Goal: Task Accomplishment & Management: Manage account settings

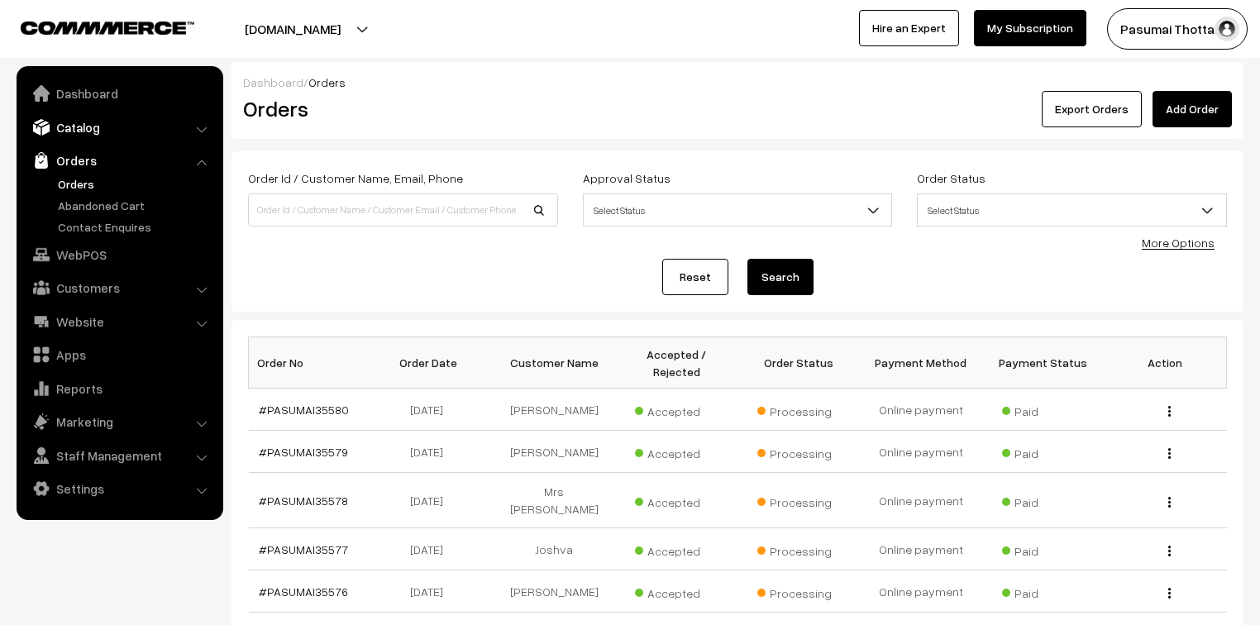
click at [97, 132] on link "Catalog" at bounding box center [119, 127] width 197 height 30
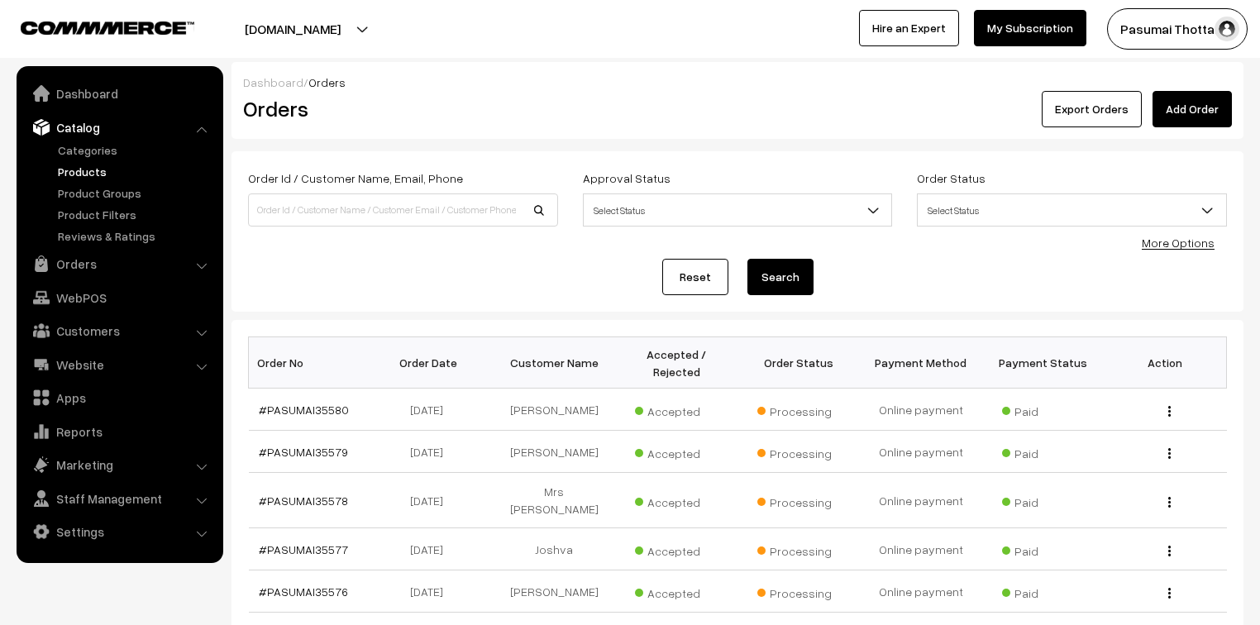
click at [90, 168] on link "Products" at bounding box center [136, 171] width 164 height 17
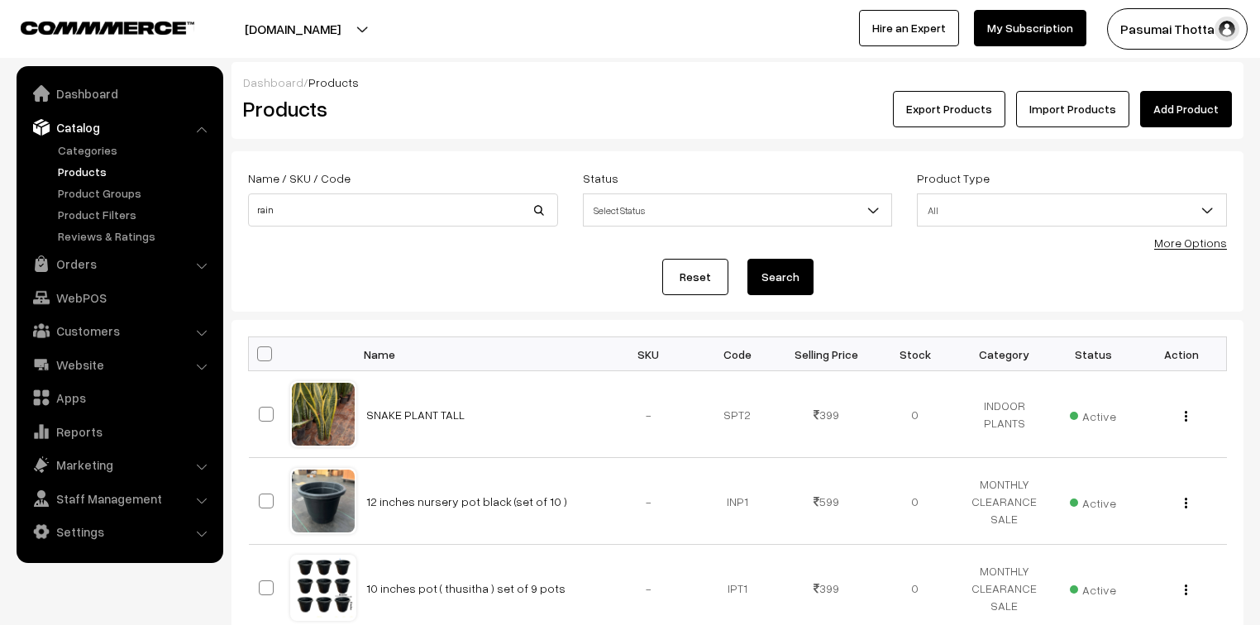
type input "rain"
click at [747, 259] on button "Search" at bounding box center [780, 277] width 66 height 36
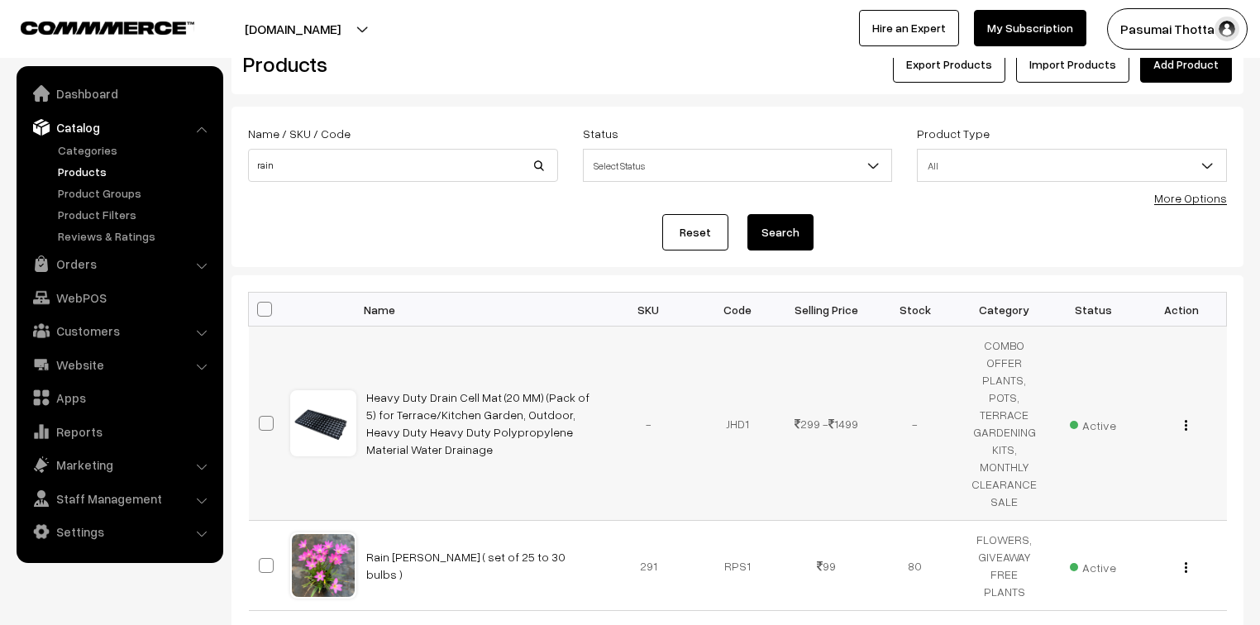
scroll to position [66, 0]
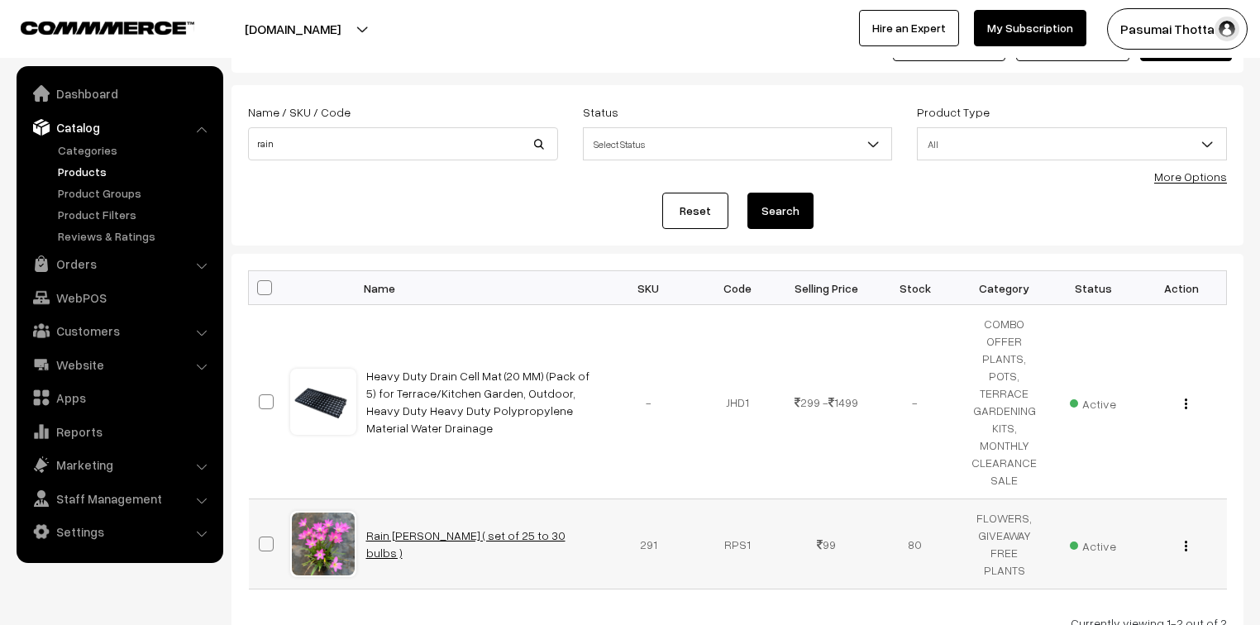
click at [451, 540] on link "Rain lilly bulb ( set of 25 to 30 bulbs )" at bounding box center [465, 543] width 199 height 31
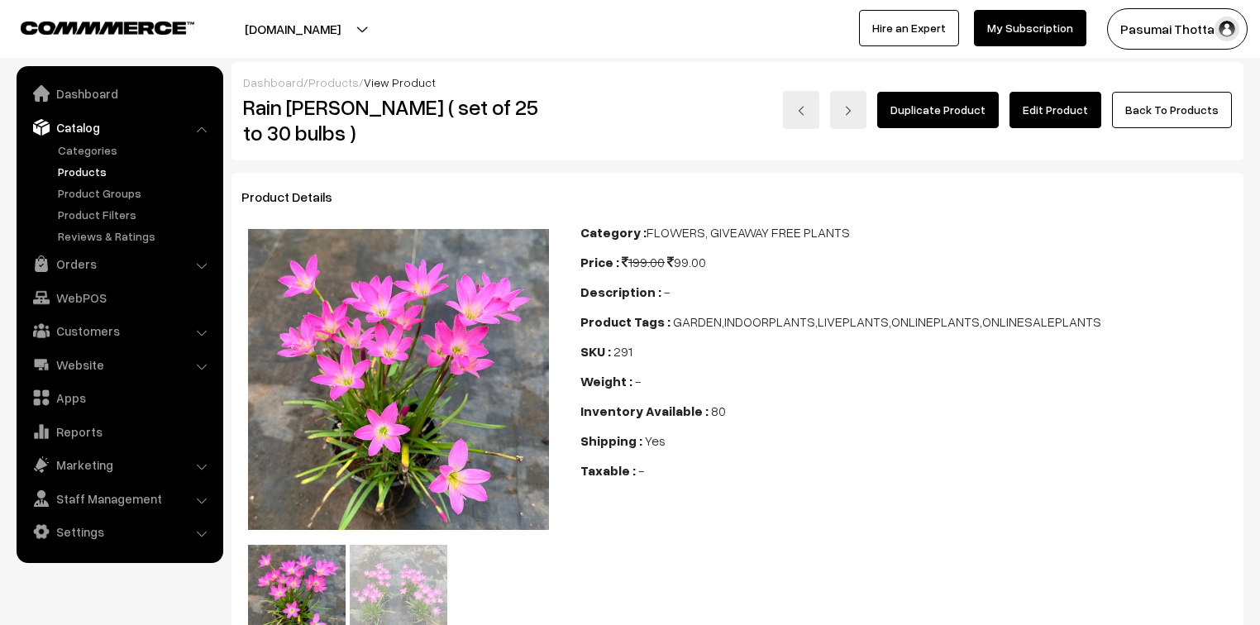
click at [1050, 115] on link "Edit Product" at bounding box center [1055, 110] width 92 height 36
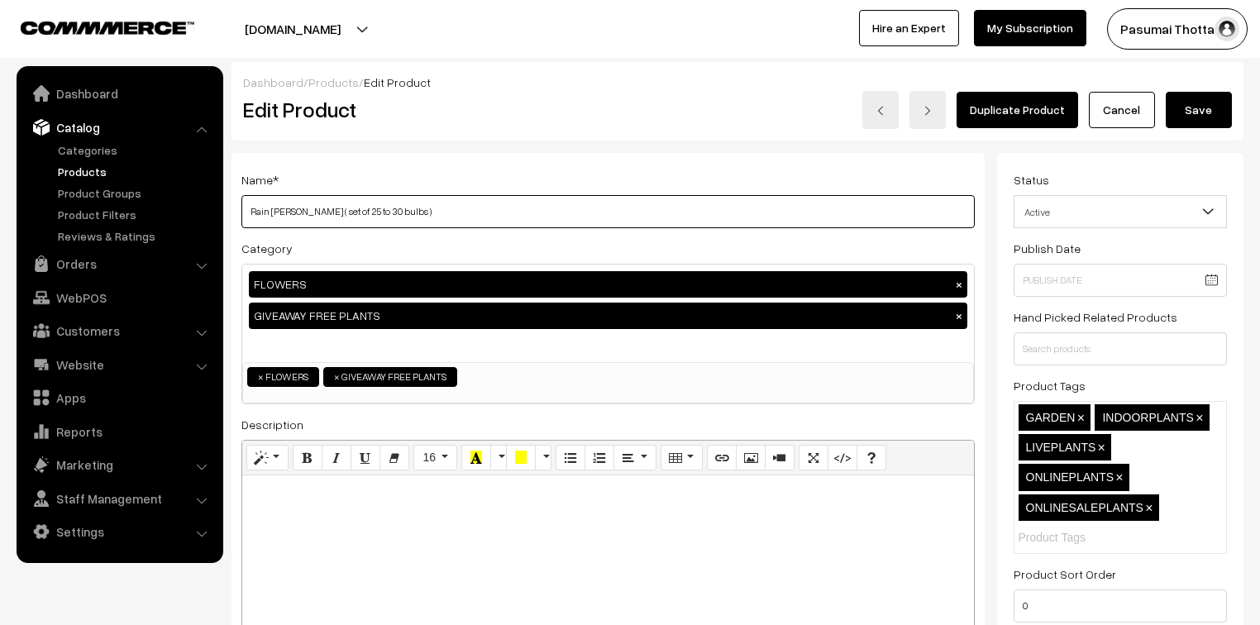
click at [413, 207] on input "Rain lilly bulb ( set of 25 to 30 bulbs )" at bounding box center [607, 211] width 733 height 33
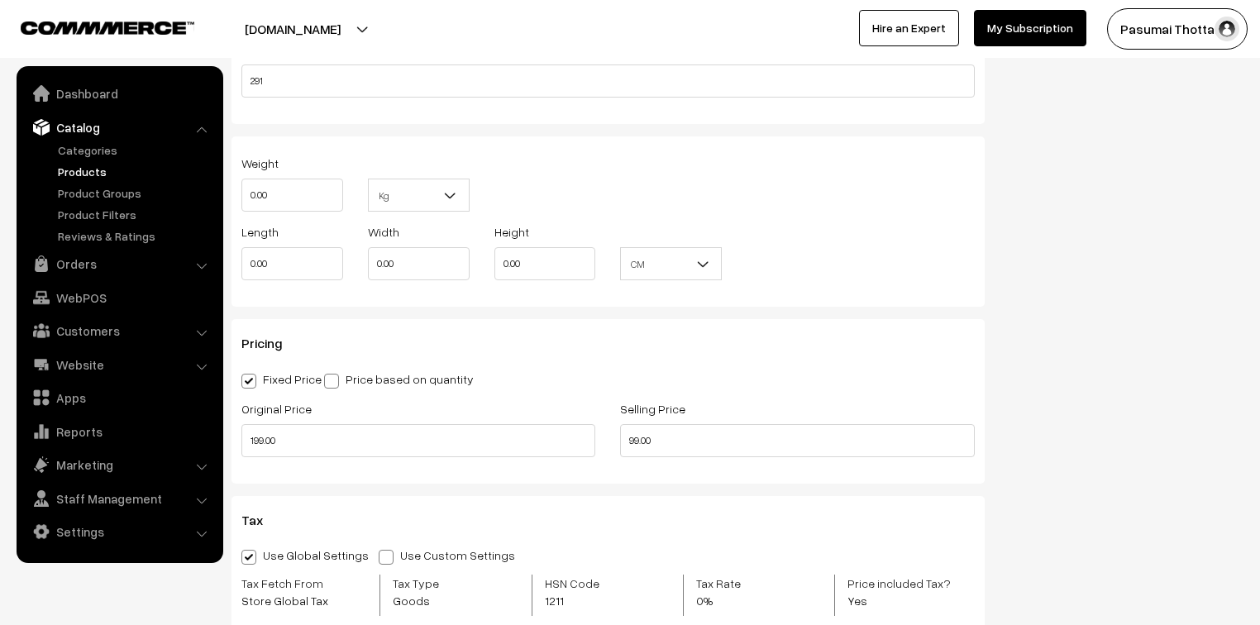
scroll to position [1191, 0]
type input "Rain lilly bulb"
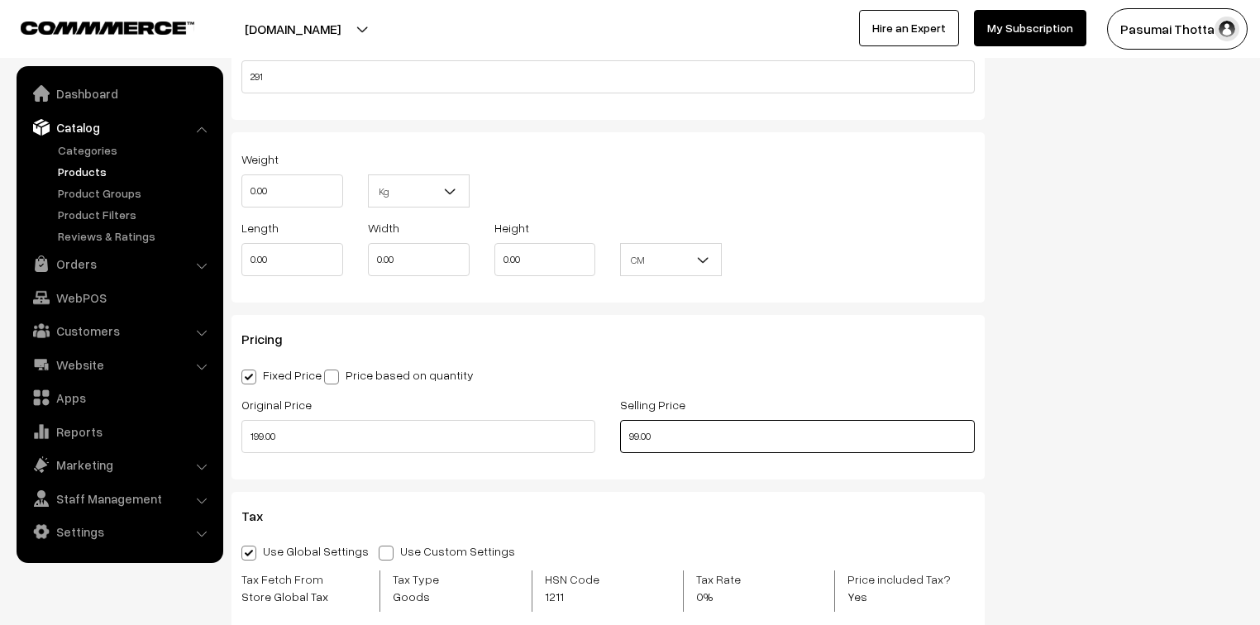
click at [664, 434] on input "99.00" at bounding box center [797, 436] width 354 height 33
type input "9"
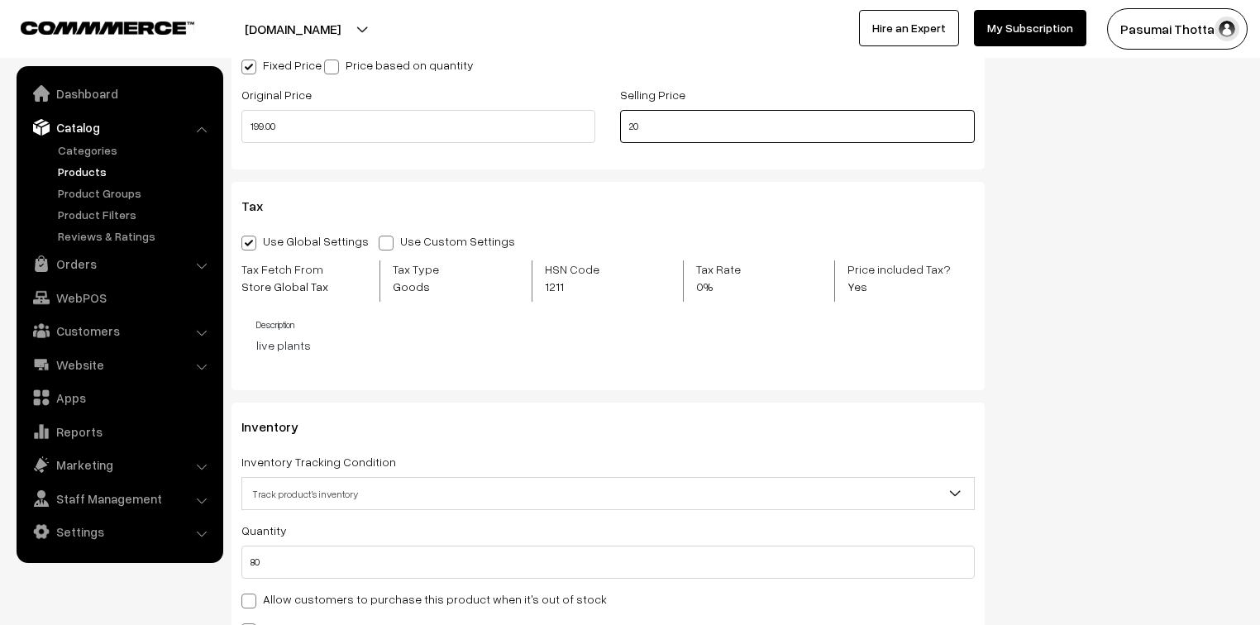
scroll to position [1653, 0]
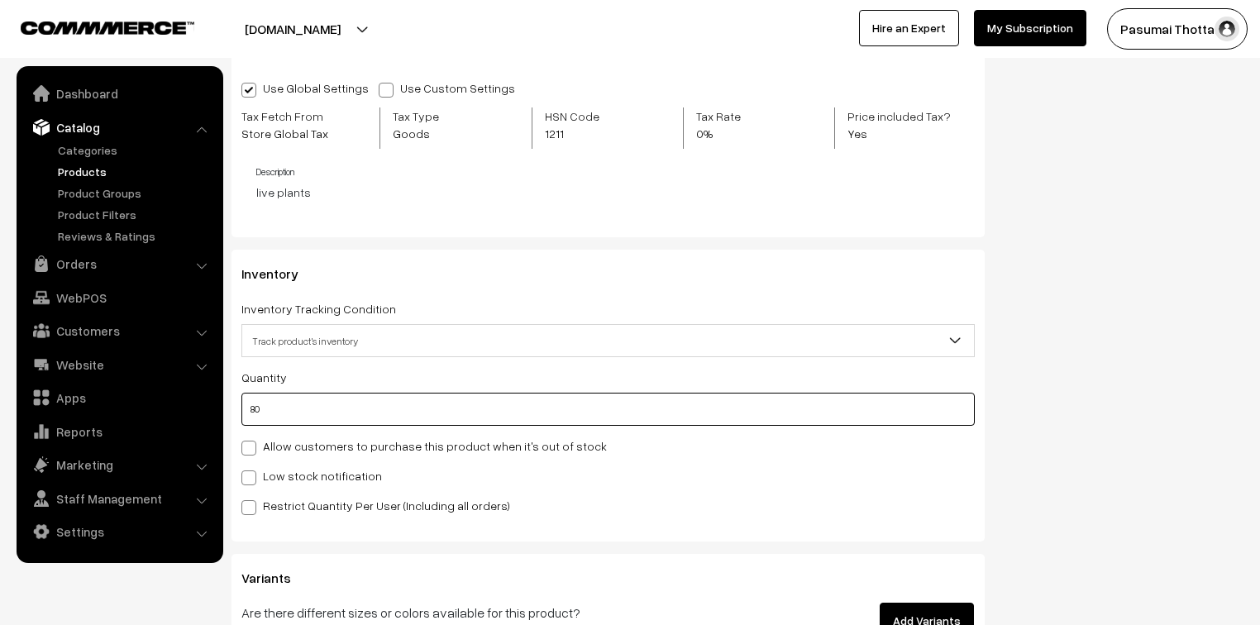
type input "20.00"
click at [293, 415] on input "80" at bounding box center [607, 409] width 733 height 33
type input "8"
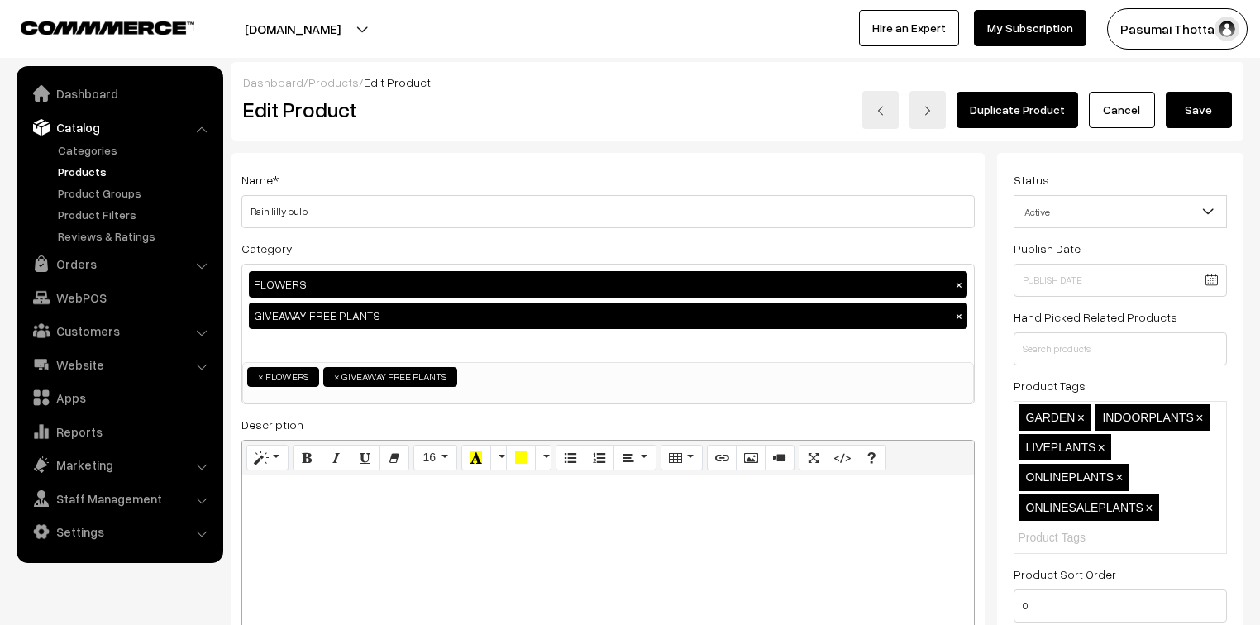
scroll to position [0, 0]
type input "300"
click at [1200, 113] on button "Save" at bounding box center [1199, 110] width 66 height 36
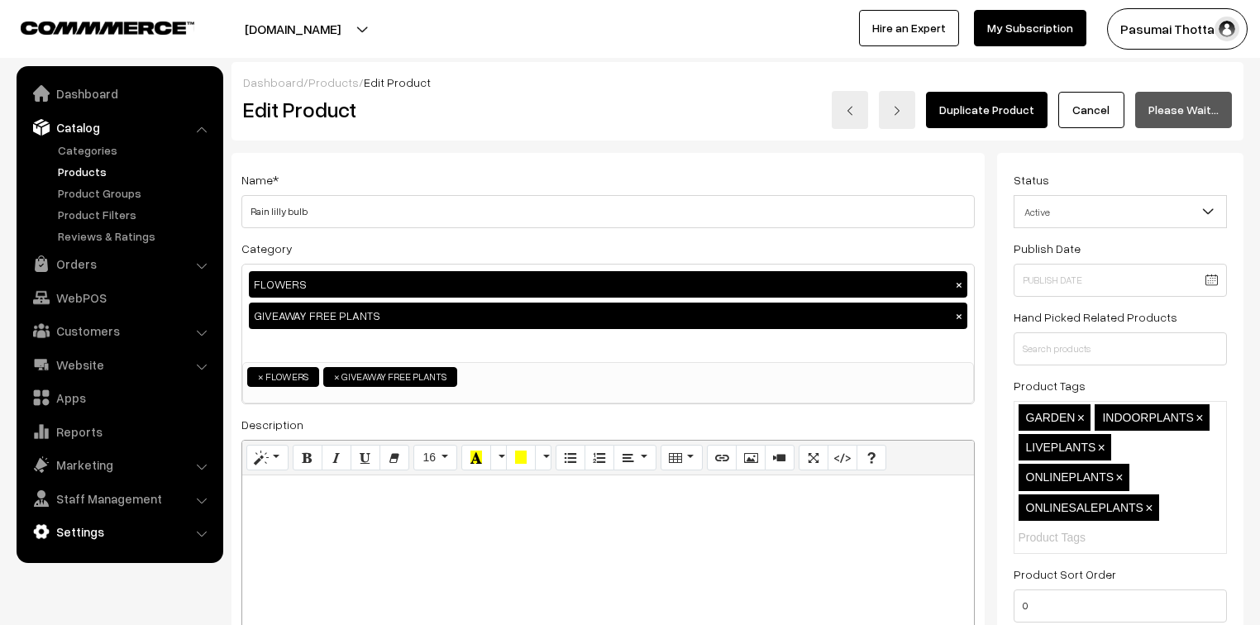
click at [96, 536] on link "Settings" at bounding box center [119, 532] width 197 height 30
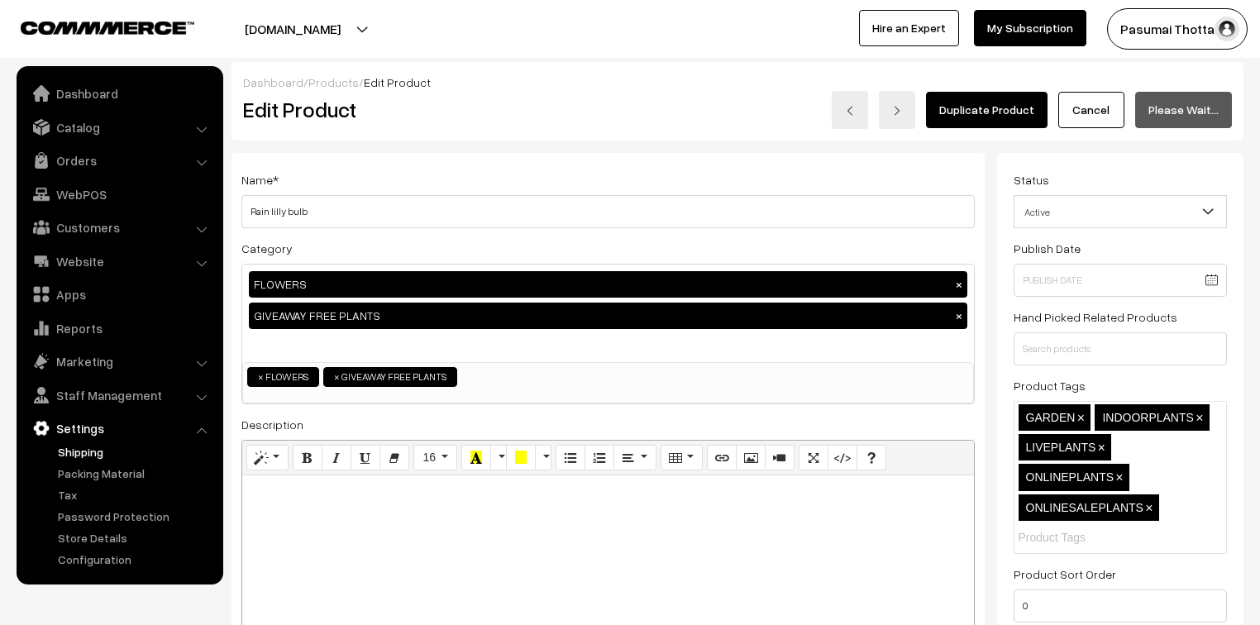
click at [78, 454] on link "Shipping" at bounding box center [136, 451] width 164 height 17
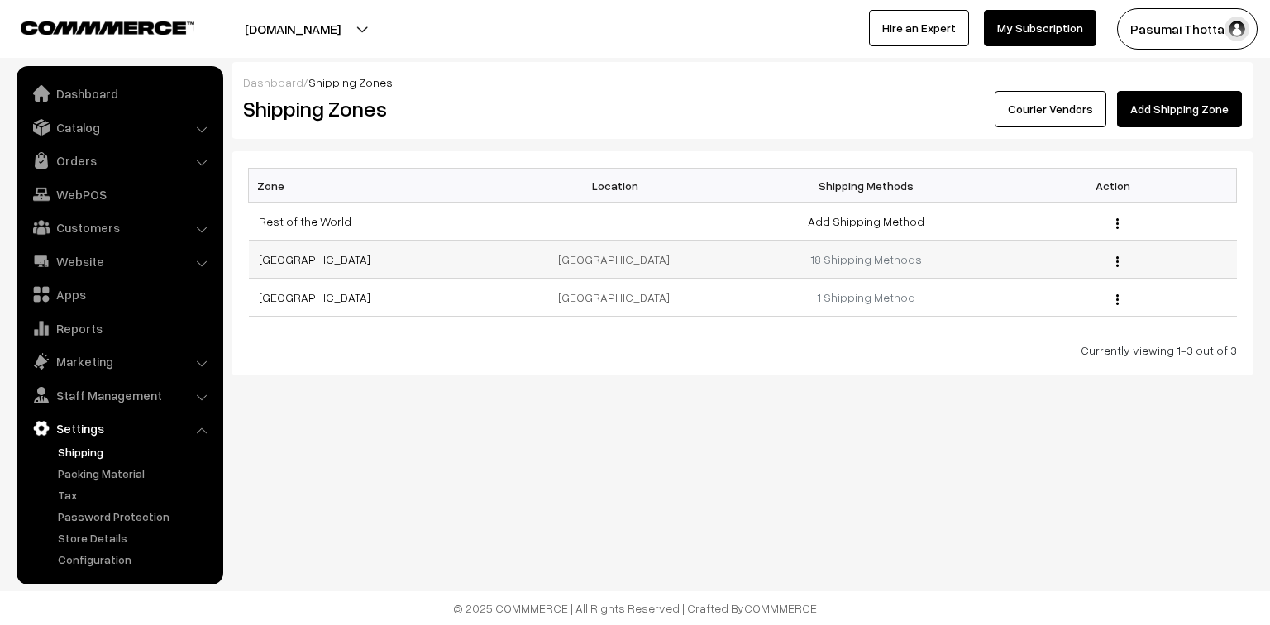
click at [883, 255] on link "18 Shipping Methods" at bounding box center [866, 259] width 112 height 14
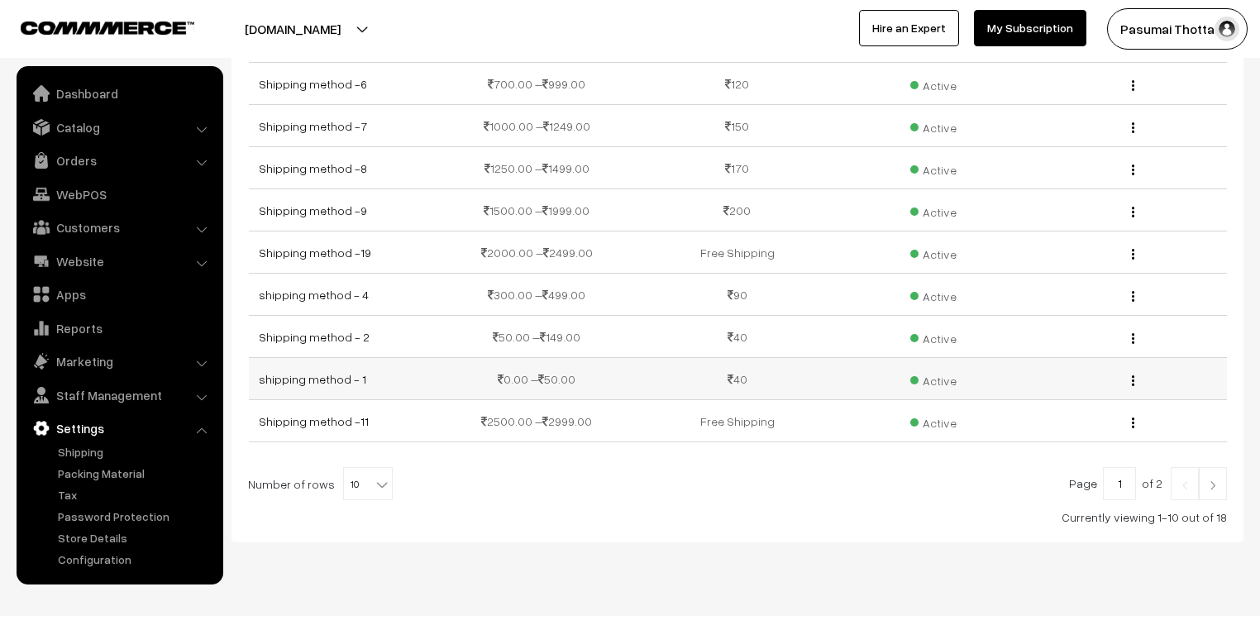
scroll to position [204, 0]
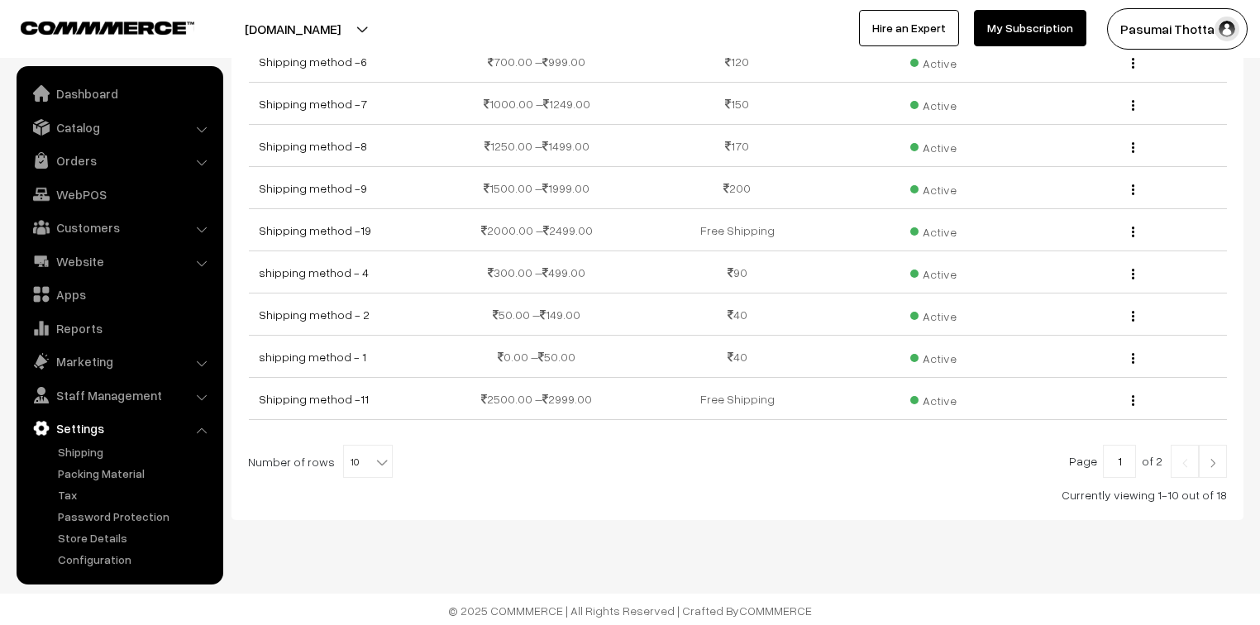
click at [375, 450] on span at bounding box center [383, 456] width 17 height 21
select select "100"
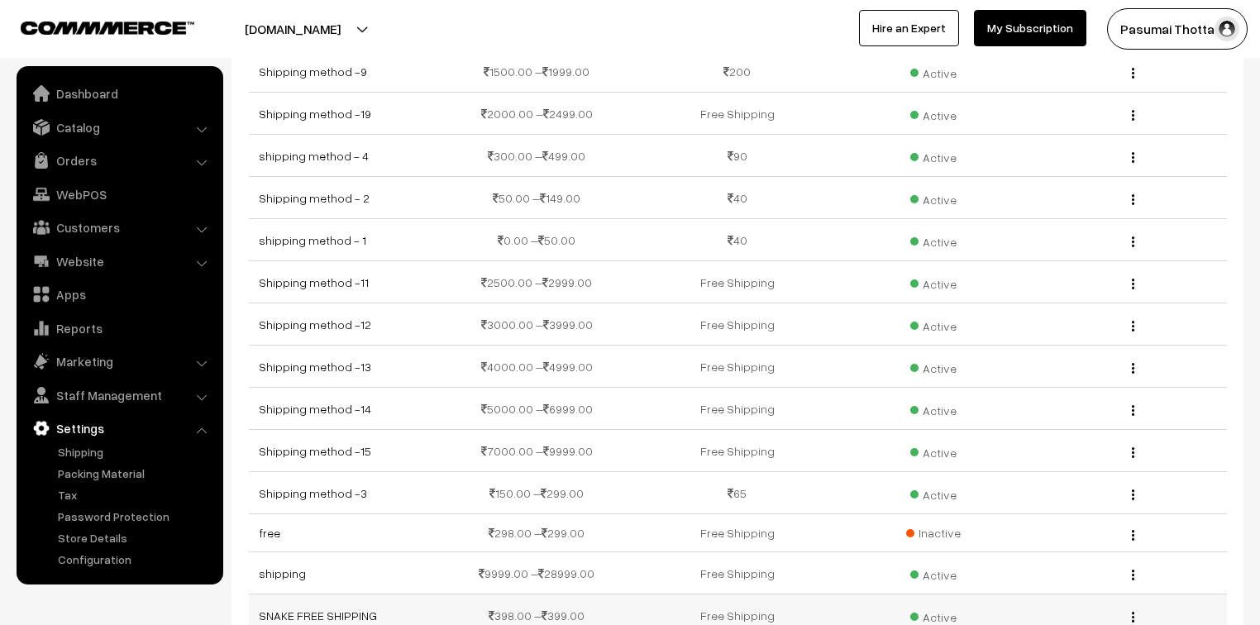
scroll to position [297, 0]
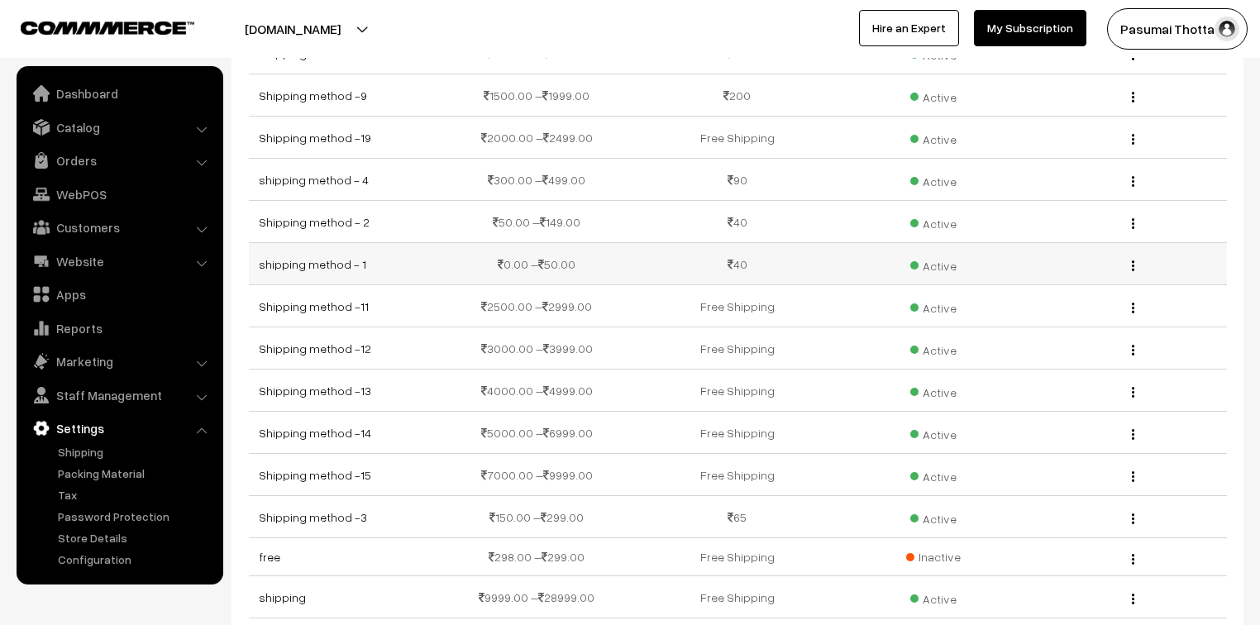
click at [1133, 262] on img "button" at bounding box center [1133, 265] width 2 height 11
click at [1065, 277] on link "Edit" at bounding box center [1059, 290] width 141 height 36
click at [322, 261] on link "shipping method - 1" at bounding box center [312, 264] width 107 height 14
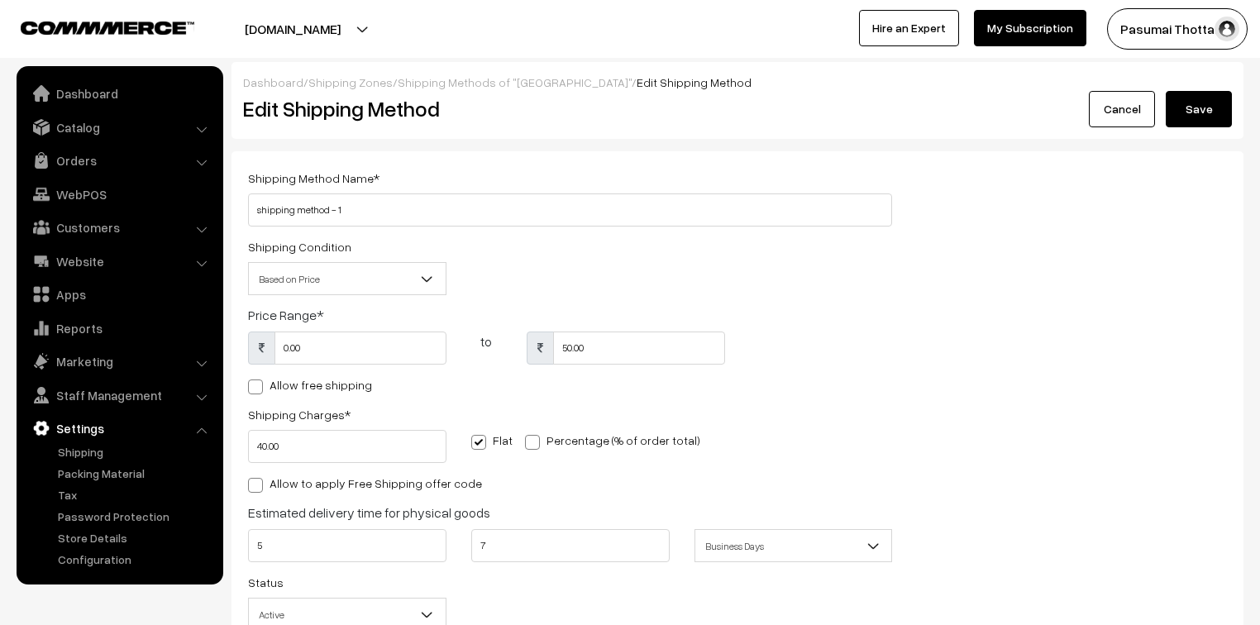
scroll to position [66, 0]
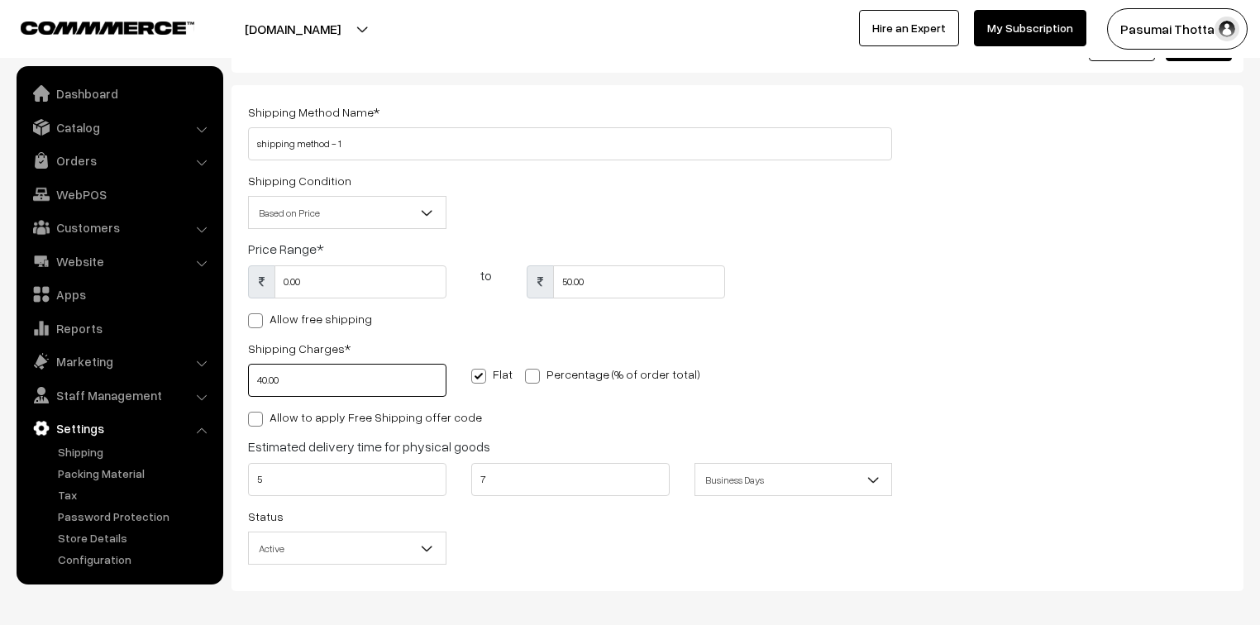
click at [290, 380] on input "40.00" at bounding box center [347, 380] width 198 height 33
type input "4"
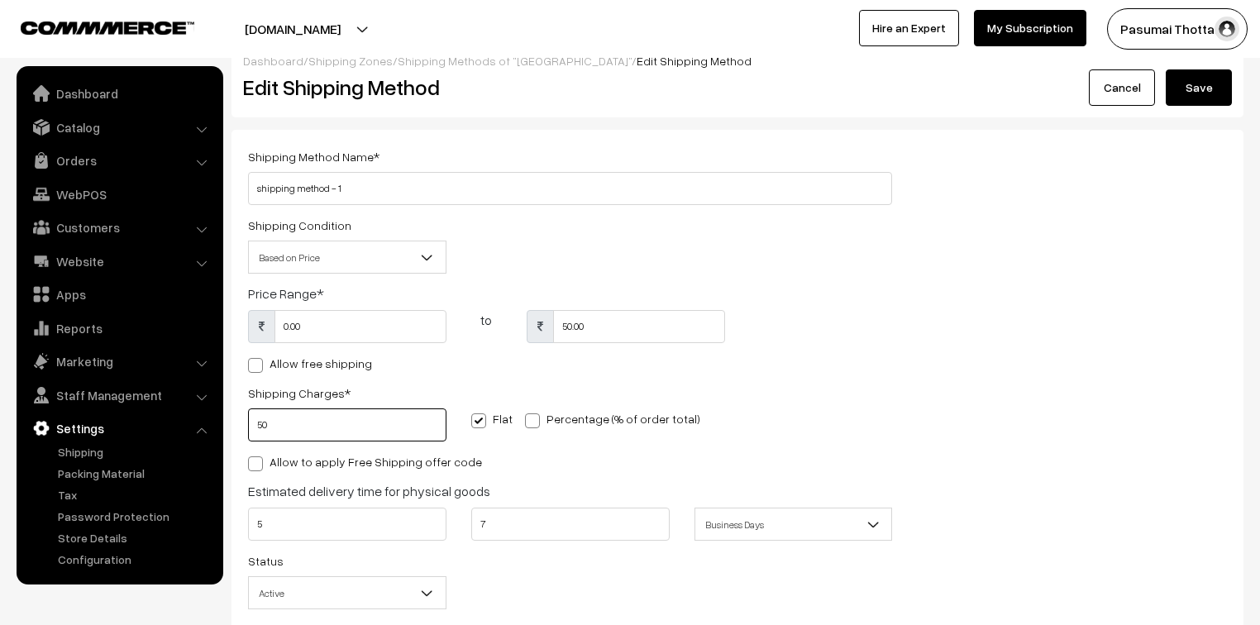
scroll to position [0, 0]
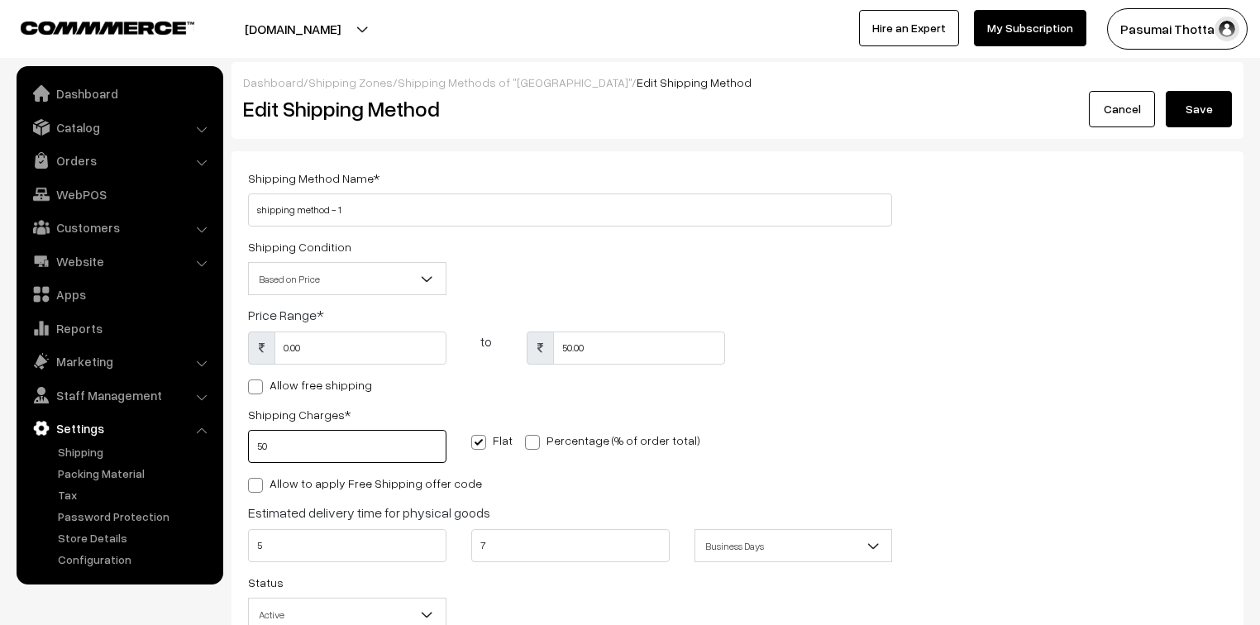
type input "50"
click at [1200, 112] on button "Save" at bounding box center [1199, 109] width 66 height 36
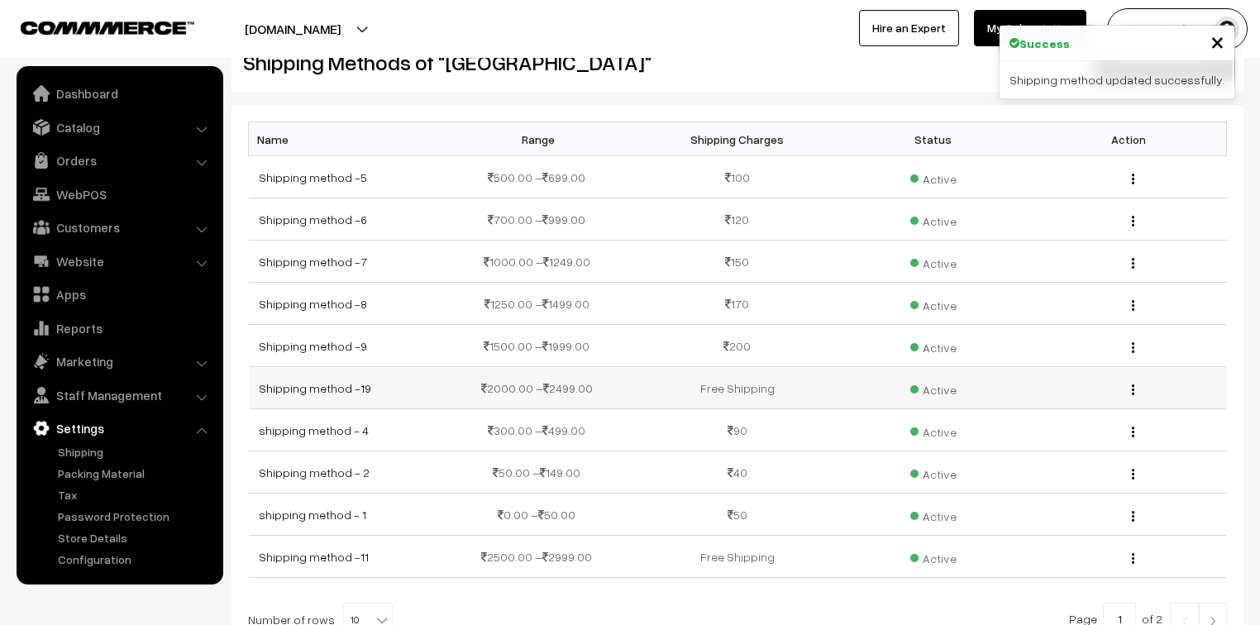
scroll to position [66, 0]
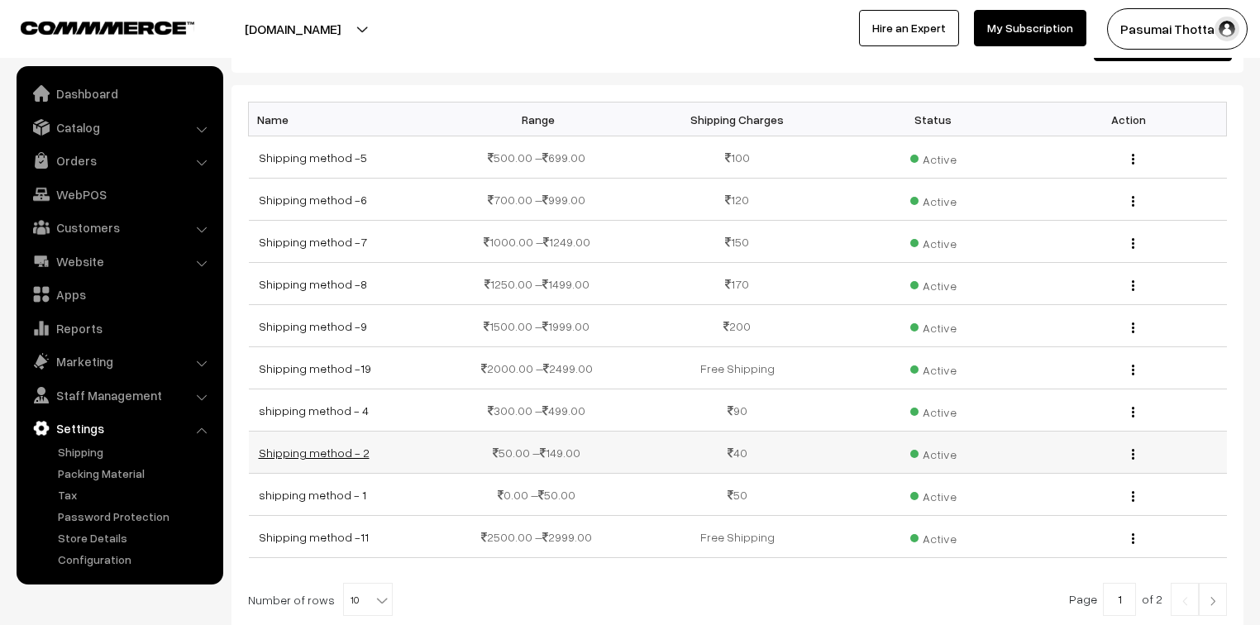
click at [311, 450] on link "Shipping method - 2" at bounding box center [314, 453] width 111 height 14
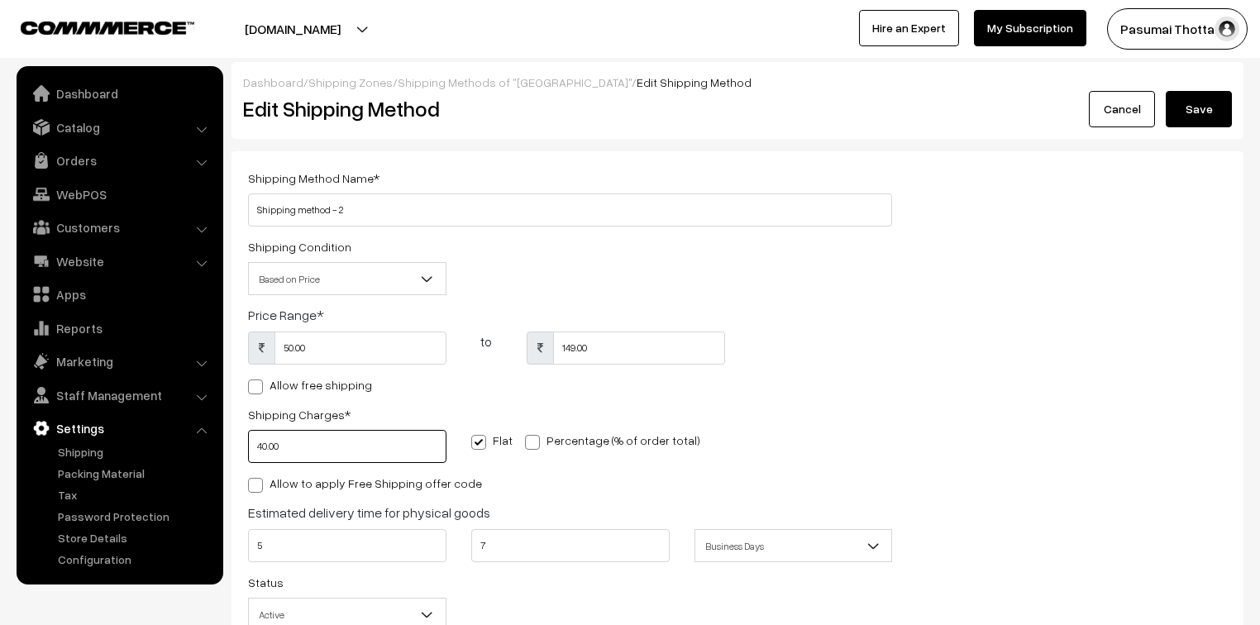
click at [296, 446] on input "40.00" at bounding box center [347, 446] width 198 height 33
type input "4"
type input "70"
click at [1184, 107] on button "Save" at bounding box center [1199, 109] width 66 height 36
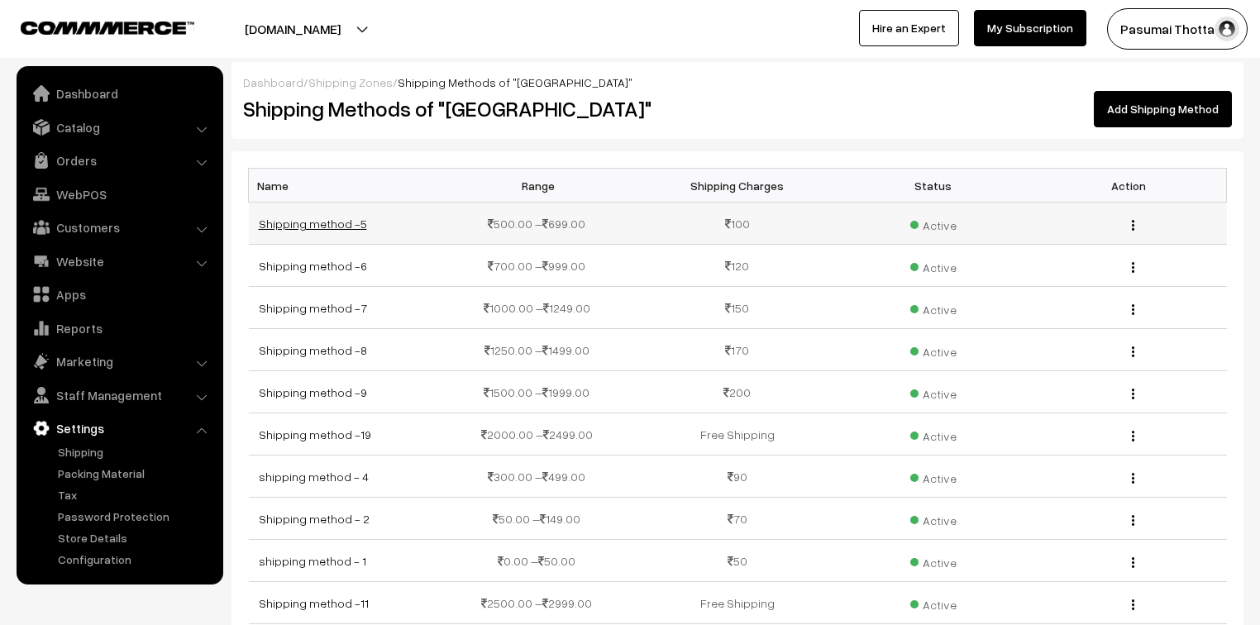
click at [343, 217] on link "Shipping method -5" at bounding box center [313, 224] width 108 height 14
drag, startPoint x: 343, startPoint y: 216, endPoint x: 343, endPoint y: 207, distance: 9.1
click at [343, 208] on td "Shipping method -5" at bounding box center [347, 224] width 196 height 42
click at [420, 343] on td "Shipping method -8" at bounding box center [347, 350] width 196 height 42
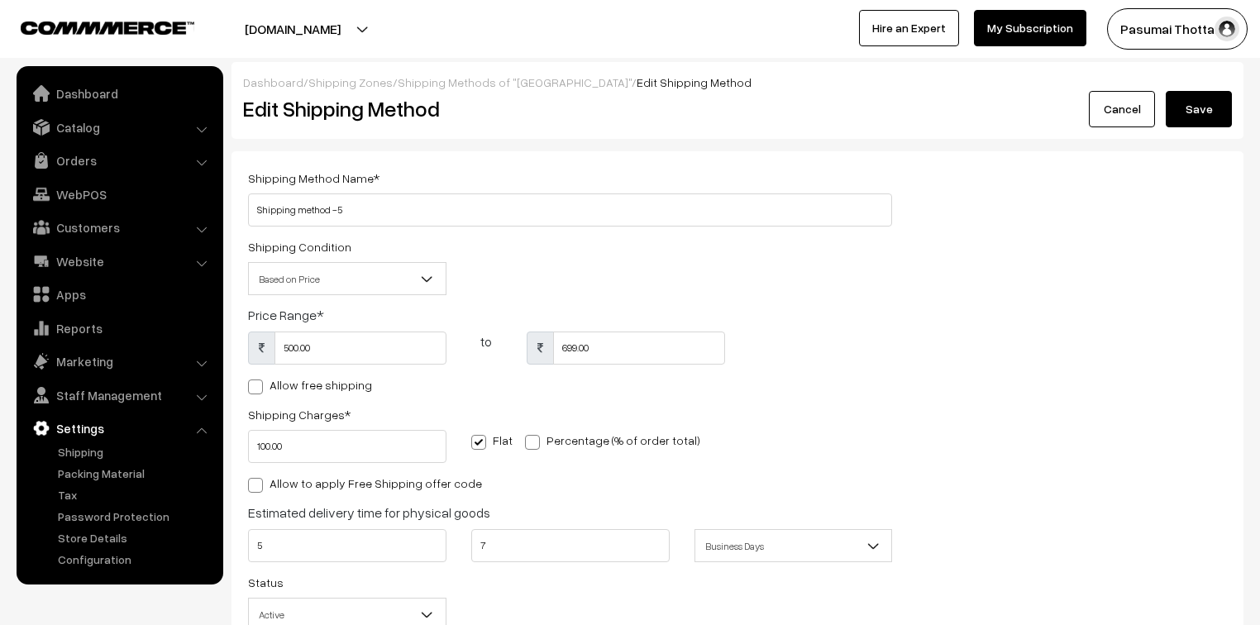
click at [420, 344] on input "500.00" at bounding box center [360, 348] width 172 height 33
type input "500"
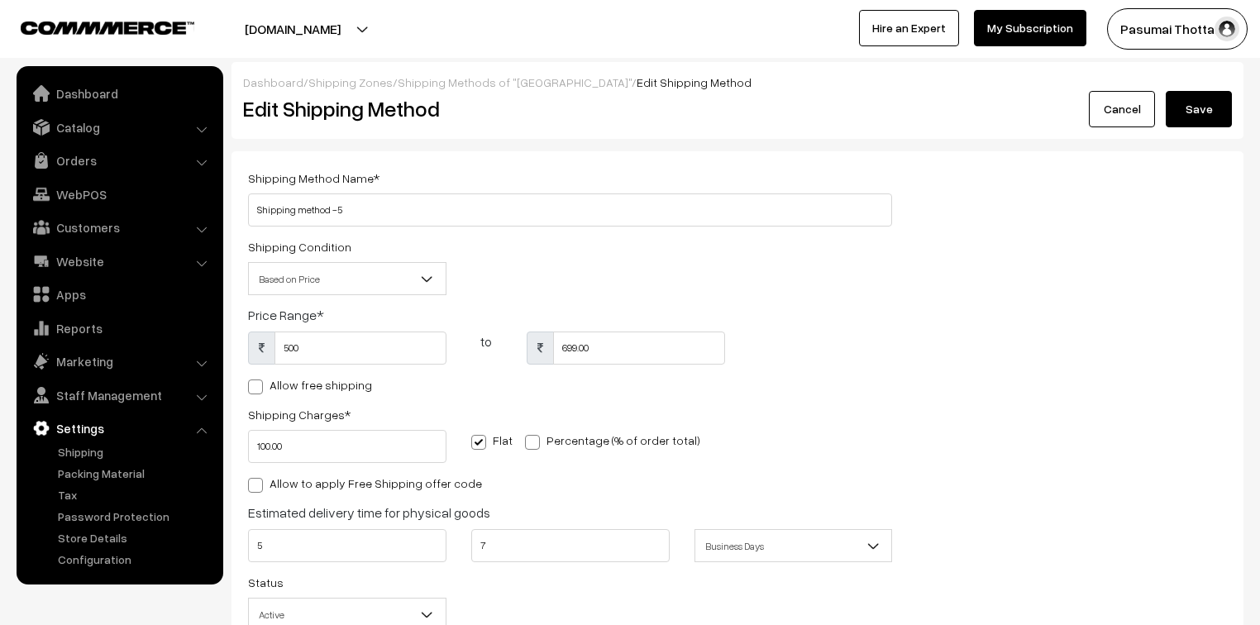
click at [1083, 237] on div "Shipping Method Name * Shipping method -5 Shipping Condition Based on Price Bas…" at bounding box center [738, 404] width 1004 height 473
